Goal: Task Accomplishment & Management: Manage account settings

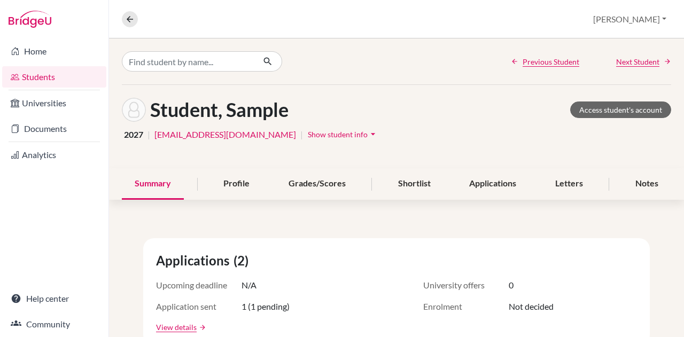
click at [36, 57] on link "Home" at bounding box center [54, 51] width 104 height 21
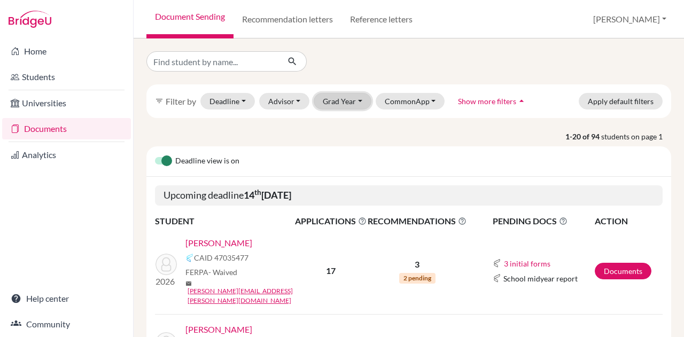
click at [352, 99] on button "Grad Year" at bounding box center [343, 101] width 58 height 17
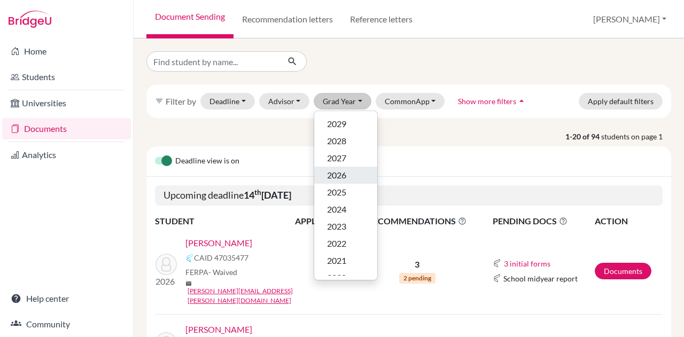
click at [332, 174] on span "2026" at bounding box center [336, 175] width 19 height 13
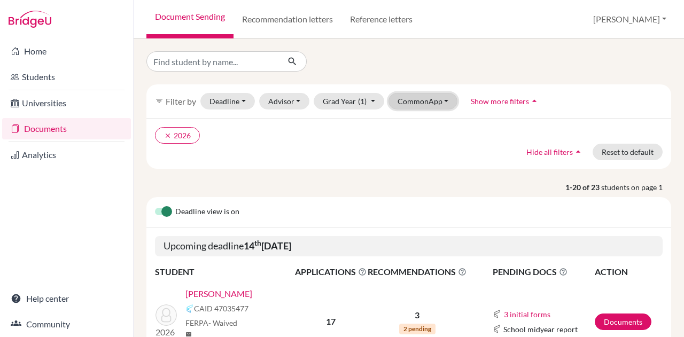
click at [410, 102] on button "CommonApp" at bounding box center [424, 101] width 70 height 17
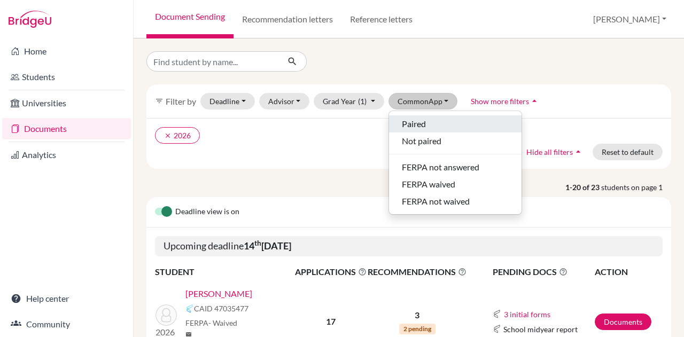
click at [408, 122] on span "Paired" at bounding box center [414, 124] width 24 height 13
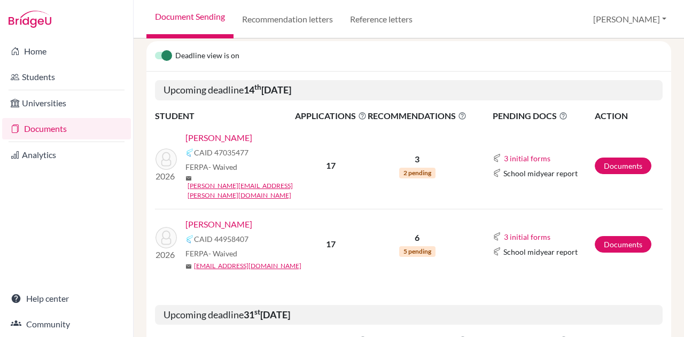
scroll to position [157, 0]
click at [230, 134] on link "[PERSON_NAME]" at bounding box center [219, 137] width 67 height 13
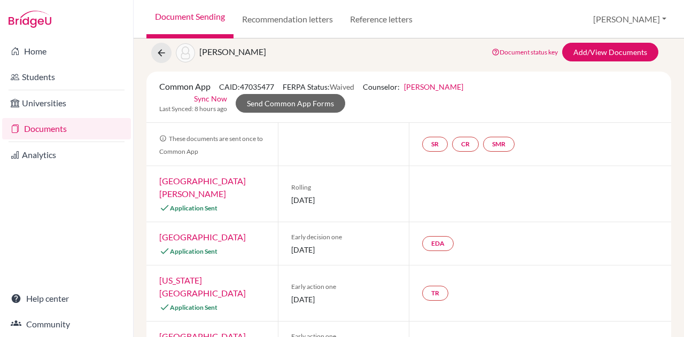
scroll to position [49, 0]
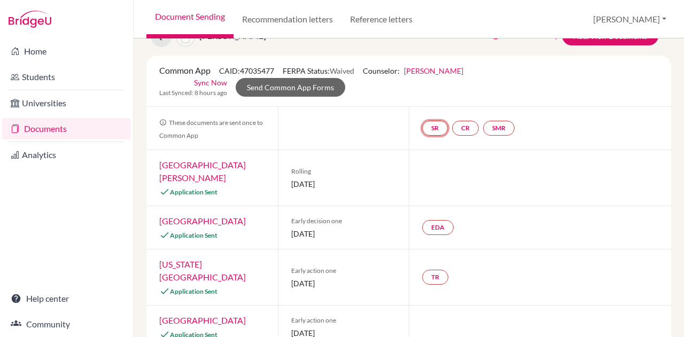
click at [432, 124] on link "SR" at bounding box center [435, 128] width 26 height 15
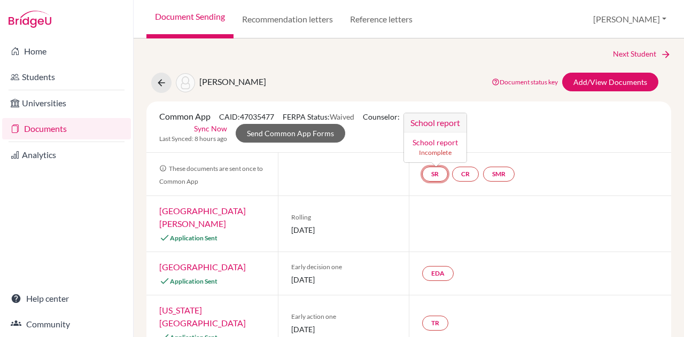
scroll to position [0, 0]
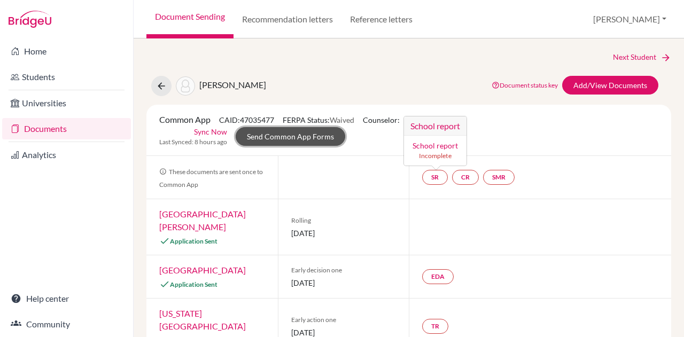
click at [326, 134] on link "Send Common App Forms" at bounding box center [291, 136] width 110 height 19
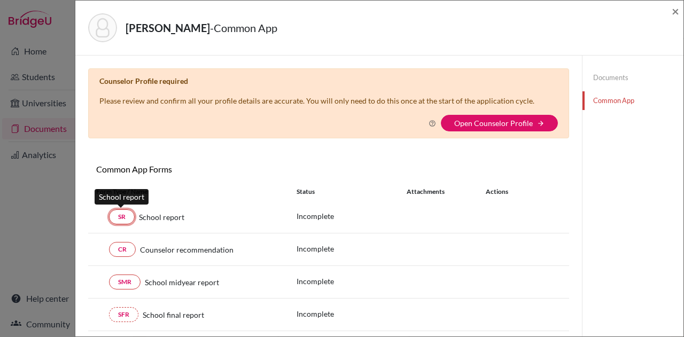
drag, startPoint x: 119, startPoint y: 213, endPoint x: 123, endPoint y: 218, distance: 6.0
click at [123, 218] on link "SR" at bounding box center [122, 217] width 26 height 15
click at [601, 76] on link "Documents" at bounding box center [633, 77] width 101 height 19
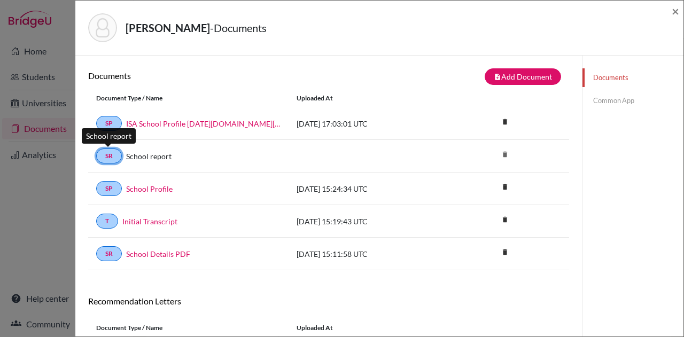
click at [103, 155] on link "SR" at bounding box center [109, 156] width 26 height 15
click at [112, 153] on link "SR" at bounding box center [109, 156] width 26 height 15
click at [601, 102] on link "Common App" at bounding box center [633, 100] width 101 height 19
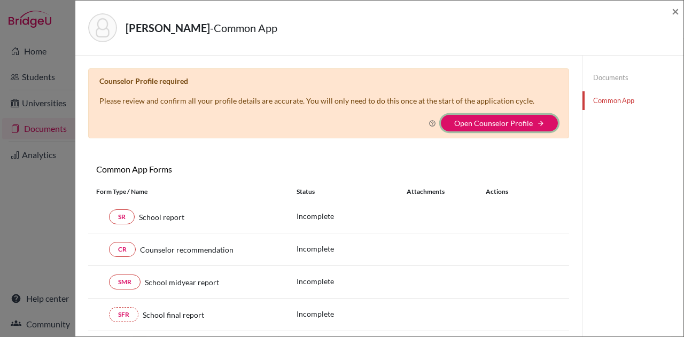
click at [475, 116] on button "Open Counselor Profile arrow_forward" at bounding box center [499, 123] width 117 height 17
click at [476, 124] on link "Open Counselor Profile" at bounding box center [494, 123] width 79 height 9
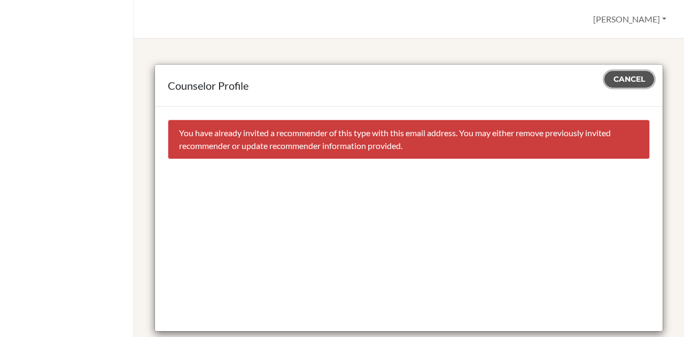
click at [614, 75] on span "Cancel" at bounding box center [630, 79] width 32 height 10
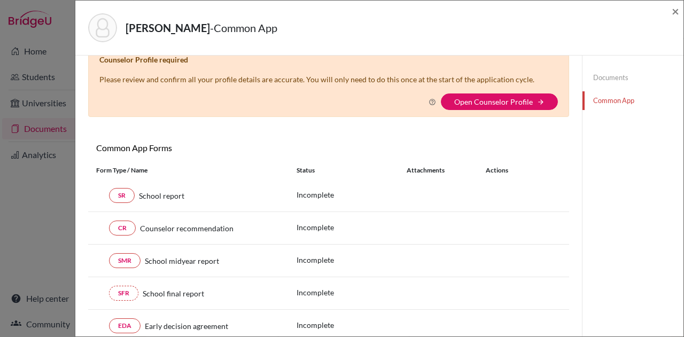
scroll to position [1, 0]
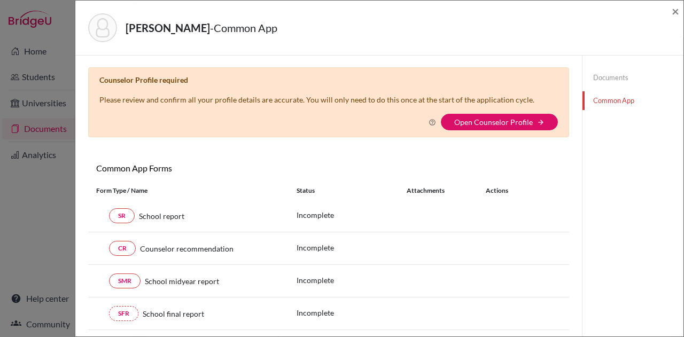
click at [599, 74] on link "Documents" at bounding box center [633, 77] width 101 height 19
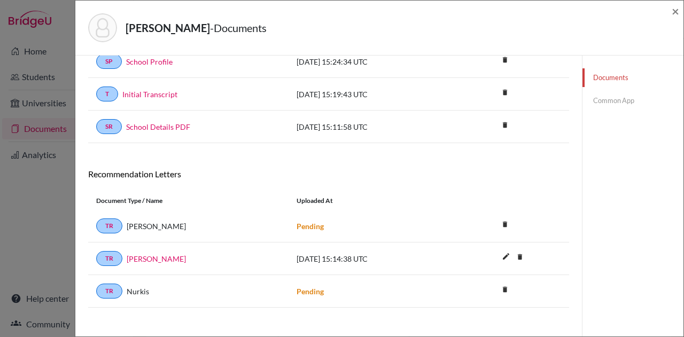
scroll to position [132, 0]
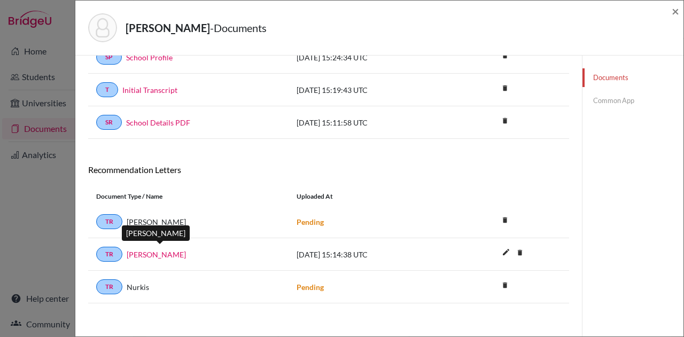
click at [172, 249] on link "[PERSON_NAME]" at bounding box center [156, 254] width 59 height 11
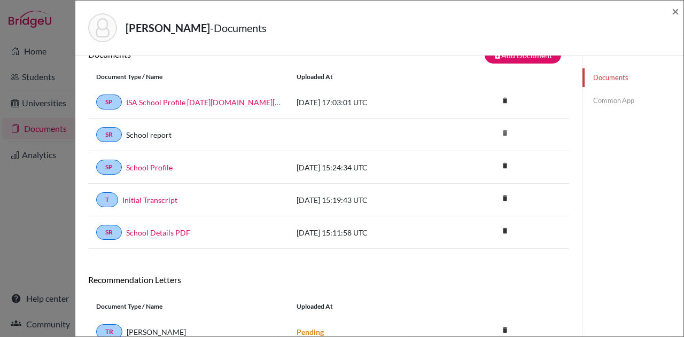
scroll to position [0, 0]
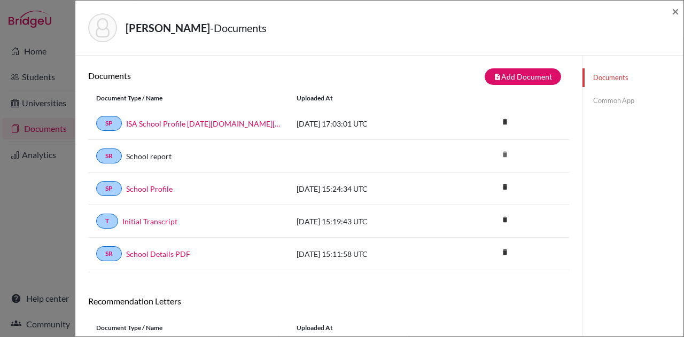
click at [608, 101] on link "Common App" at bounding box center [633, 100] width 101 height 19
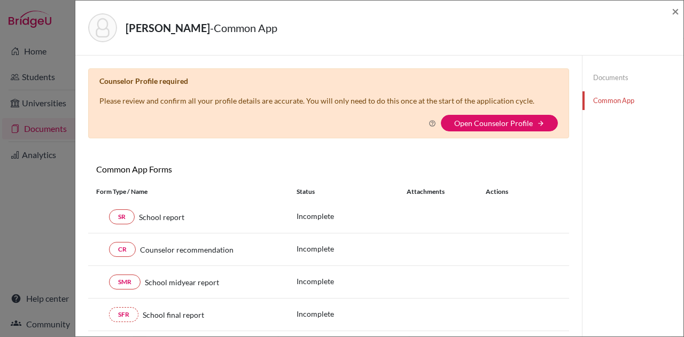
click at [498, 120] on link "Open Counselor Profile" at bounding box center [494, 123] width 79 height 9
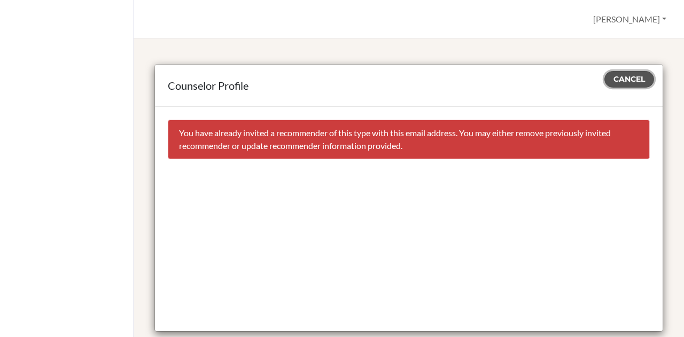
click at [618, 79] on span "Cancel" at bounding box center [630, 79] width 32 height 10
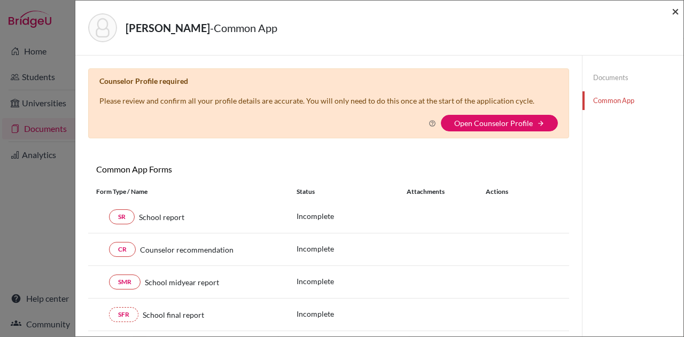
click at [675, 9] on span "×" at bounding box center [675, 11] width 7 height 16
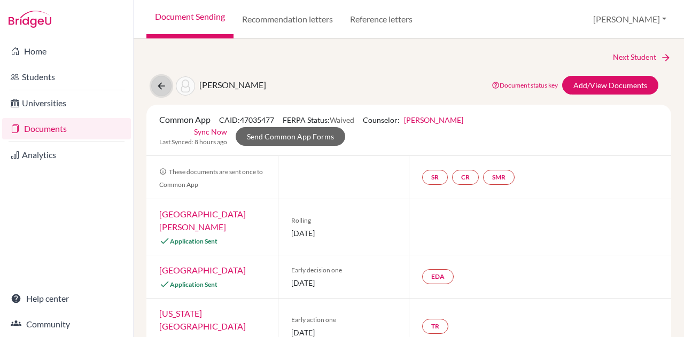
click at [158, 82] on icon at bounding box center [161, 86] width 11 height 11
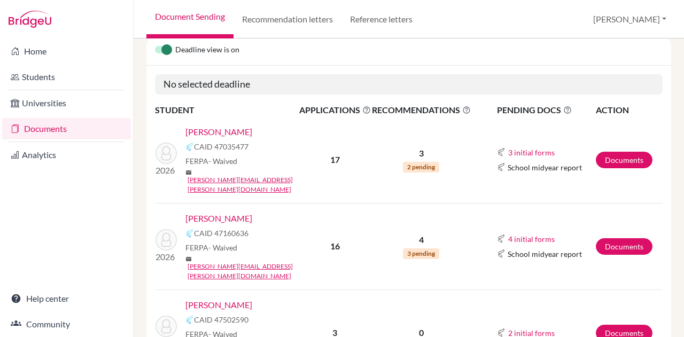
scroll to position [112, 0]
click at [224, 212] on link "[PERSON_NAME]" at bounding box center [219, 218] width 67 height 13
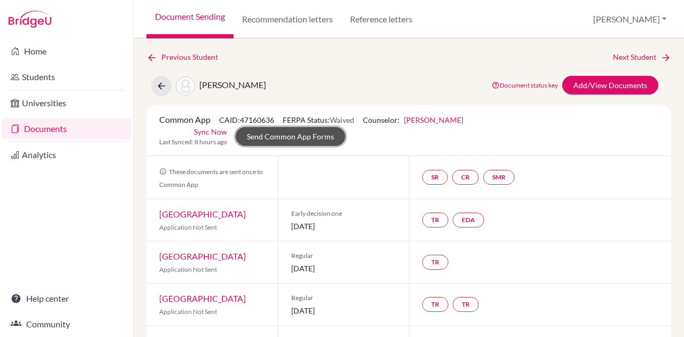
click at [302, 132] on link "Send Common App Forms" at bounding box center [291, 136] width 110 height 19
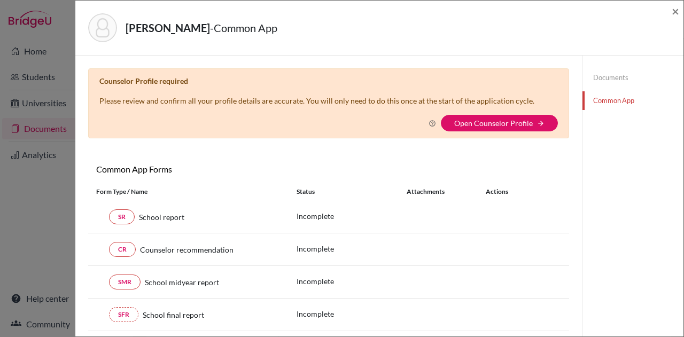
click at [484, 121] on link "Open Counselor Profile" at bounding box center [494, 123] width 79 height 9
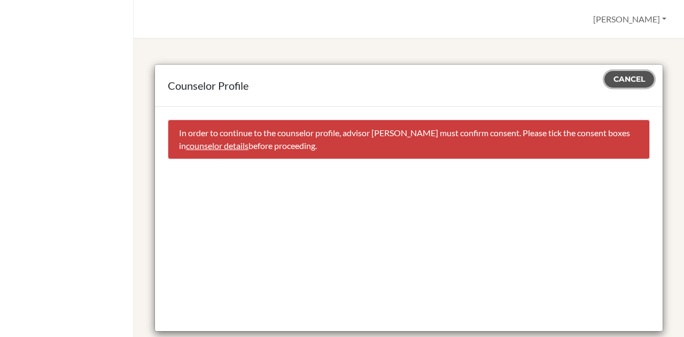
click at [614, 79] on span "Cancel" at bounding box center [630, 79] width 32 height 10
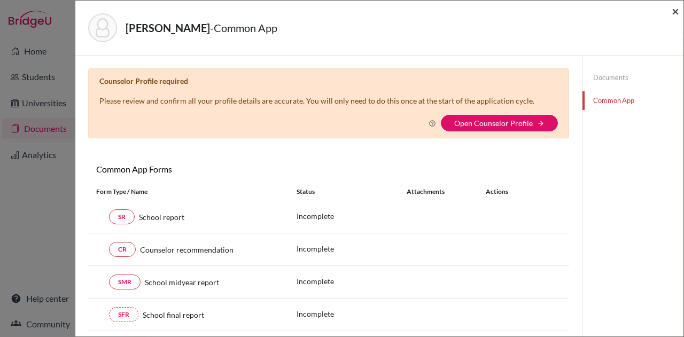
click at [677, 10] on span "×" at bounding box center [675, 11] width 7 height 16
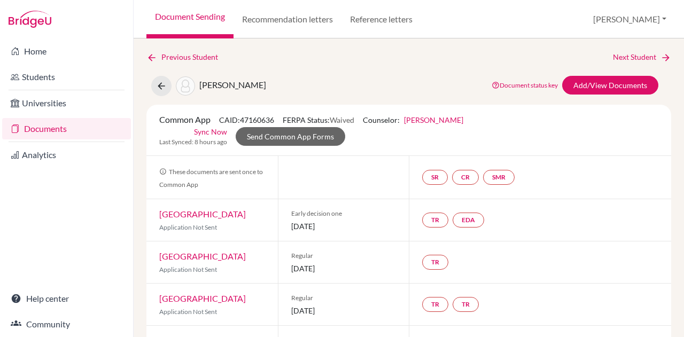
click at [445, 118] on link "Deborah Kunder" at bounding box center [433, 120] width 59 height 9
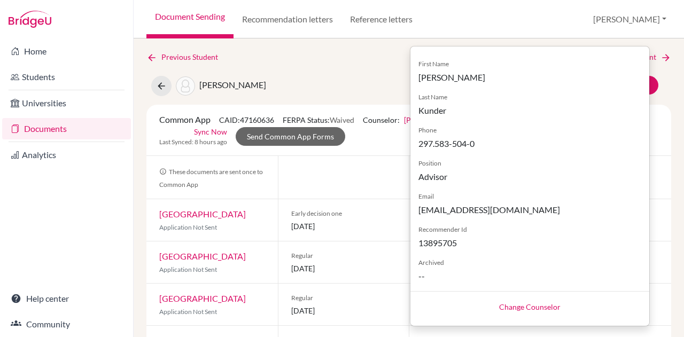
click at [510, 305] on link "Change Counselor" at bounding box center [529, 307] width 61 height 9
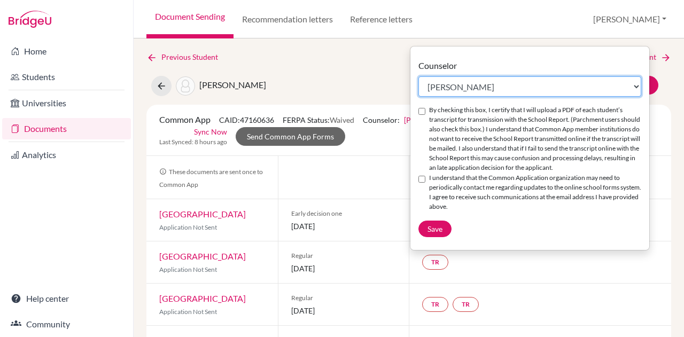
click at [458, 85] on select "Select counselor Colleen Coady Nurkis de Jesus Elena Duduk Kelly Kramer Deborah…" at bounding box center [530, 86] width 223 height 20
select select "413035"
click at [419, 76] on select "Select counselor Colleen Coady Nurkis de Jesus Elena Duduk Kelly Kramer Deborah…" at bounding box center [530, 86] width 223 height 20
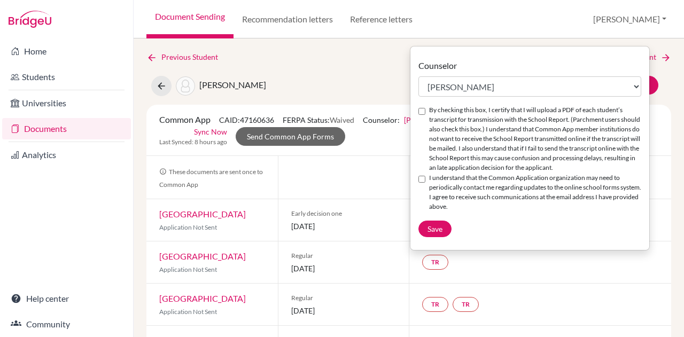
click at [420, 109] on input "By checking this box, I certify that I will upload a PDF of each student’s tran…" at bounding box center [422, 111] width 7 height 7
checkbox input "true"
click at [420, 177] on input "I understand that the Common Application organization may need to periodically …" at bounding box center [422, 179] width 7 height 7
checkbox input "true"
click at [433, 226] on span "Save" at bounding box center [435, 229] width 15 height 9
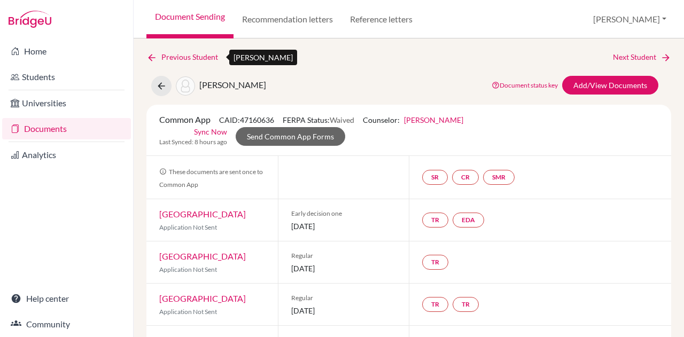
click at [155, 53] on icon at bounding box center [152, 57] width 11 height 11
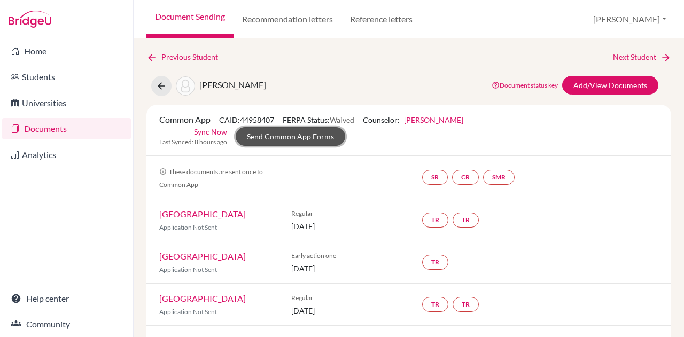
click at [281, 140] on link "Send Common App Forms" at bounding box center [291, 136] width 110 height 19
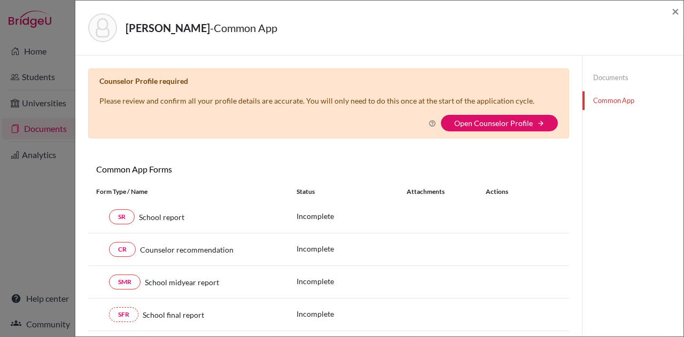
click at [605, 80] on link "Documents" at bounding box center [633, 77] width 101 height 19
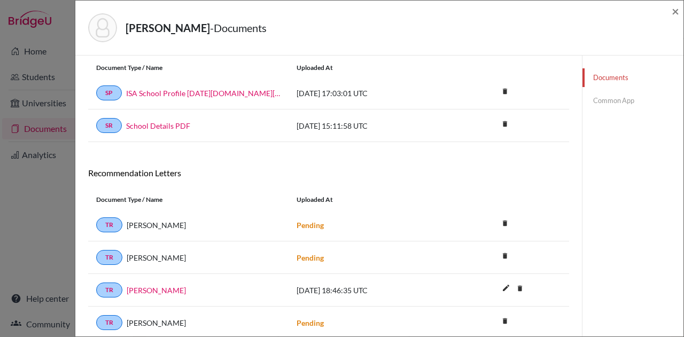
scroll to position [132, 0]
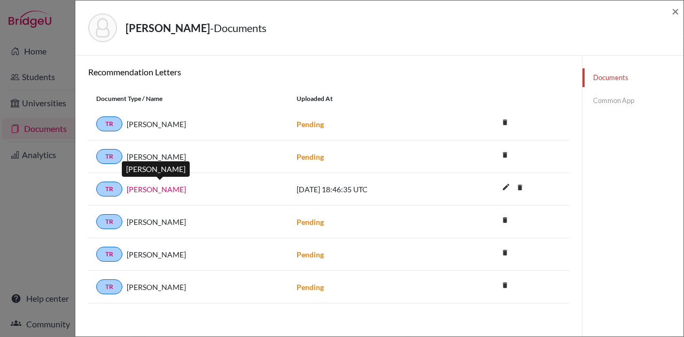
click at [181, 186] on link "Rakhee Mirchandani" at bounding box center [156, 189] width 59 height 11
click at [679, 12] on span "×" at bounding box center [675, 11] width 7 height 16
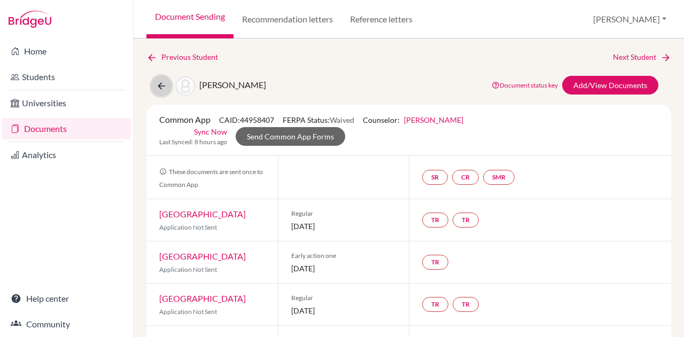
click at [159, 88] on icon at bounding box center [161, 86] width 11 height 11
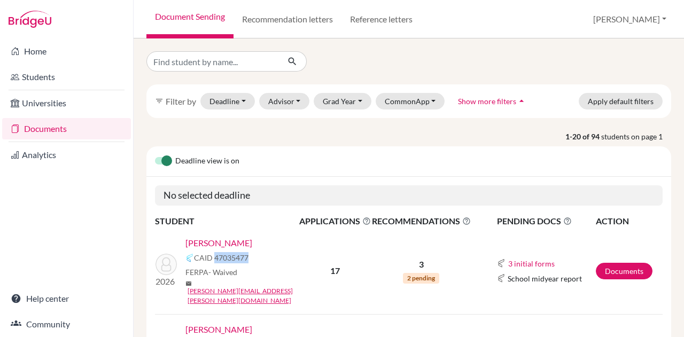
drag, startPoint x: 255, startPoint y: 256, endPoint x: 214, endPoint y: 258, distance: 40.7
click at [214, 258] on div "CAID 47035477" at bounding box center [246, 258] width 121 height 13
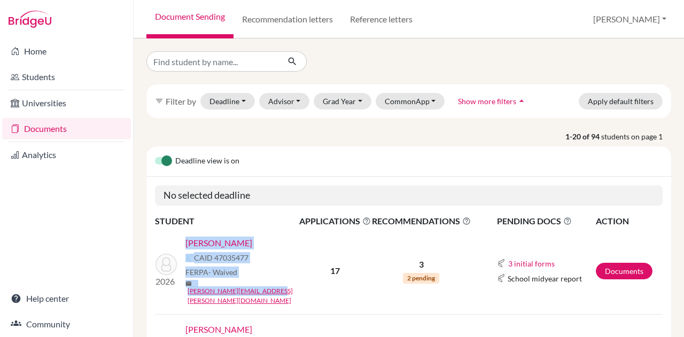
drag, startPoint x: 286, startPoint y: 286, endPoint x: 186, endPoint y: 238, distance: 111.2
click at [186, 238] on div "[PERSON_NAME] 47035477 FERPA - Waived mail [PERSON_NAME][EMAIL_ADDRESS][PERSON_…" at bounding box center [246, 271] width 121 height 69
copy div "[PERSON_NAME] 47035477 FERPA - Waived mail [PERSON_NAME][EMAIL_ADDRESS][PERSON_…"
